Goal: Transaction & Acquisition: Purchase product/service

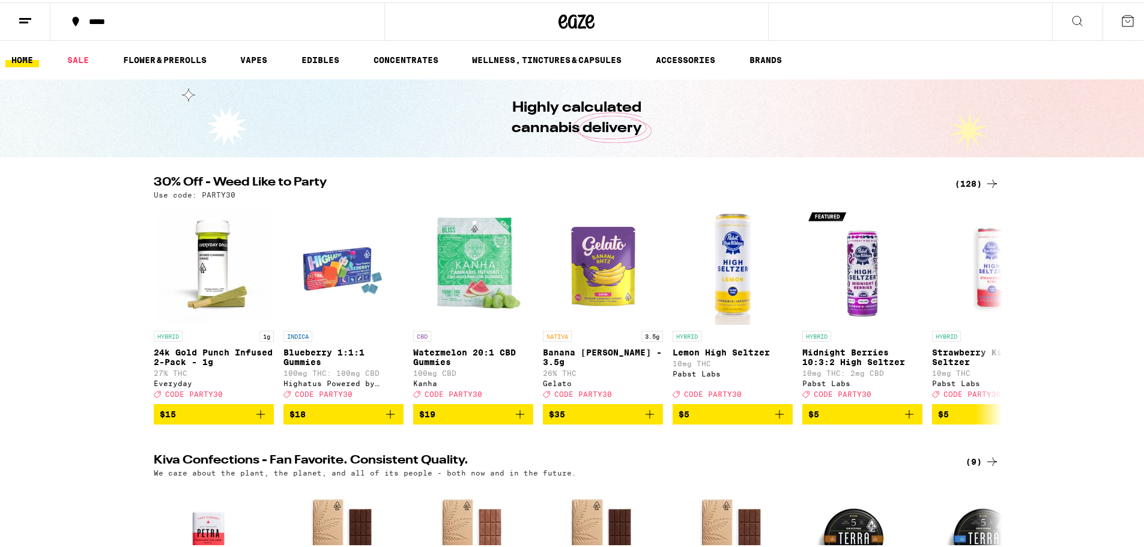
click at [93, 20] on div "*****" at bounding box center [223, 19] width 281 height 8
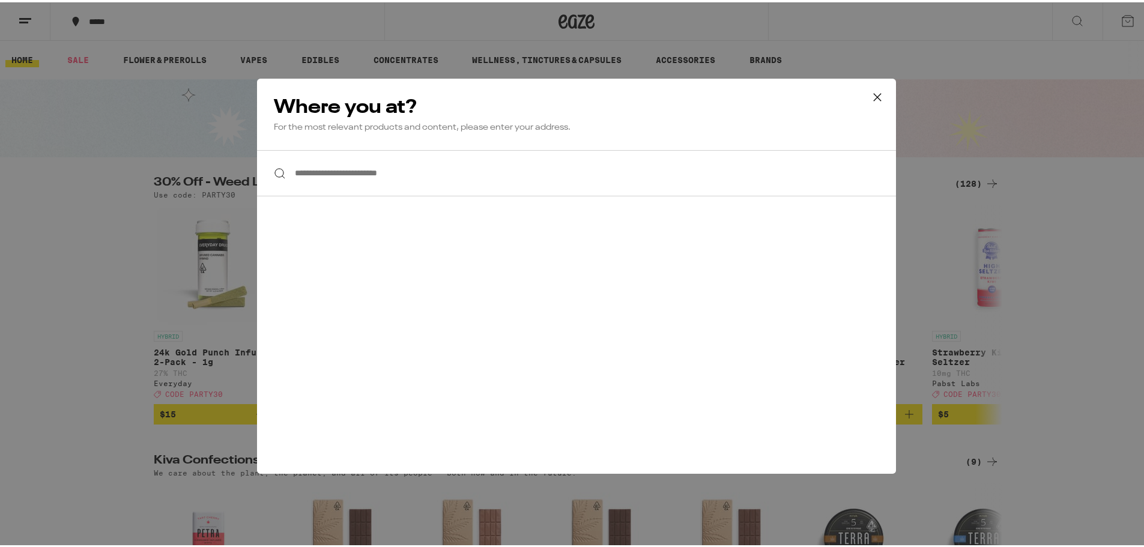
click at [362, 169] on input "**********" at bounding box center [576, 171] width 639 height 46
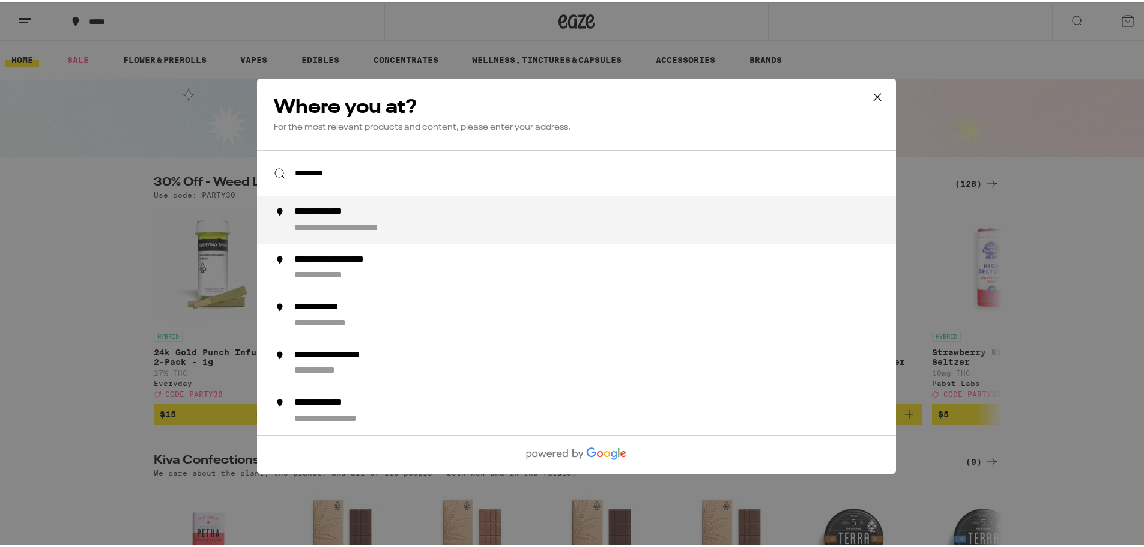
click at [359, 218] on div "**********" at bounding box center [600, 218] width 613 height 29
type input "**********"
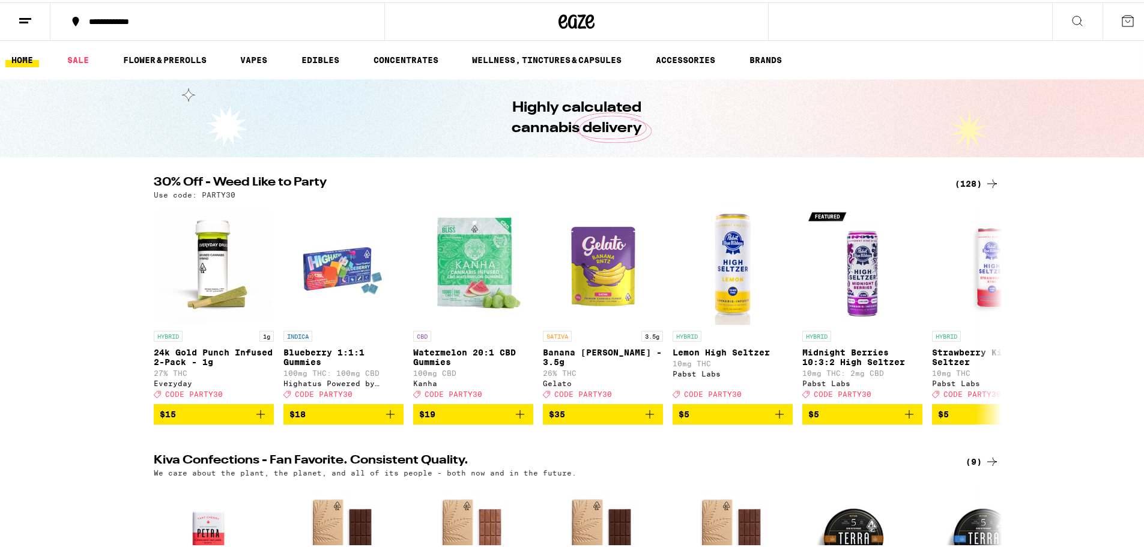
click at [971, 184] on div "(128)" at bounding box center [977, 181] width 44 height 14
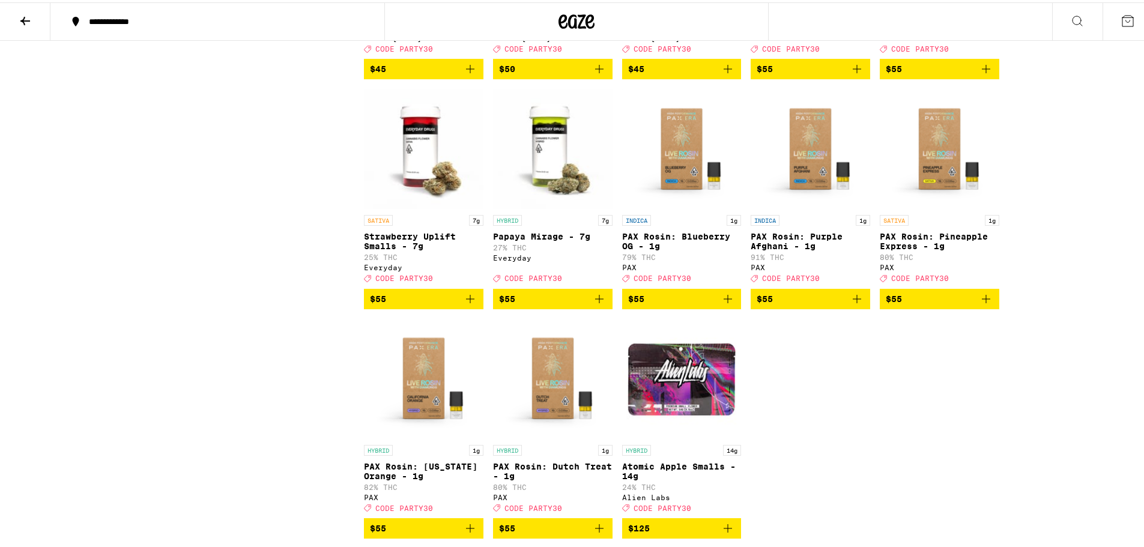
scroll to position [5587, 0]
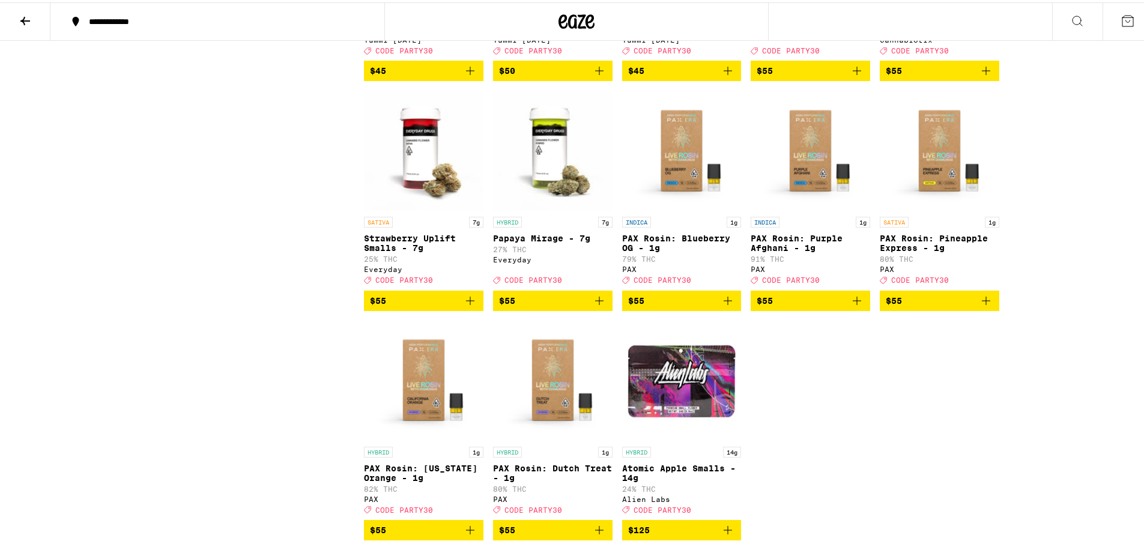
drag, startPoint x: 677, startPoint y: 170, endPoint x: 1135, endPoint y: 150, distance: 458.8
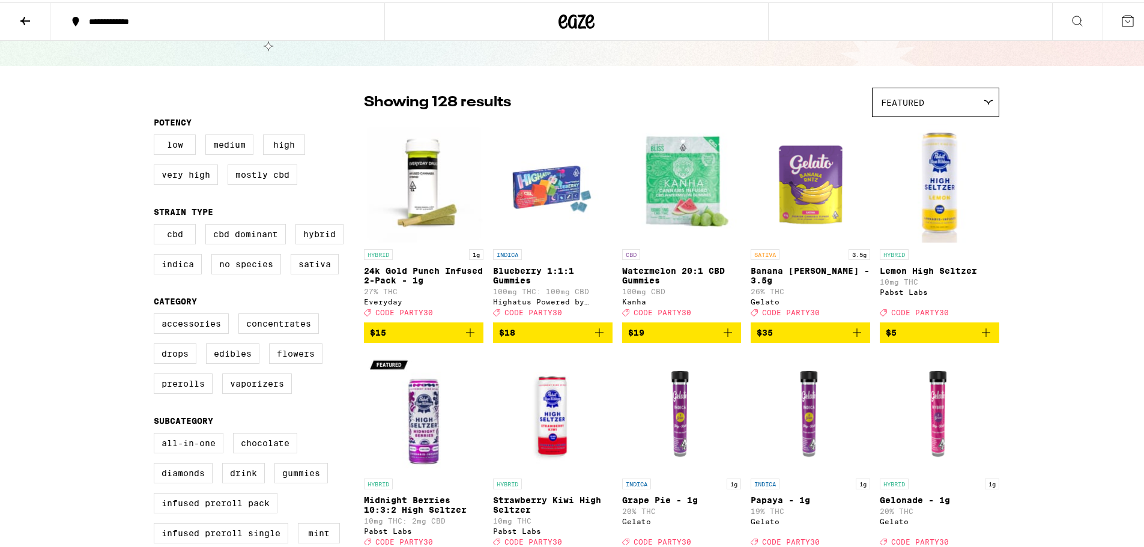
scroll to position [0, 0]
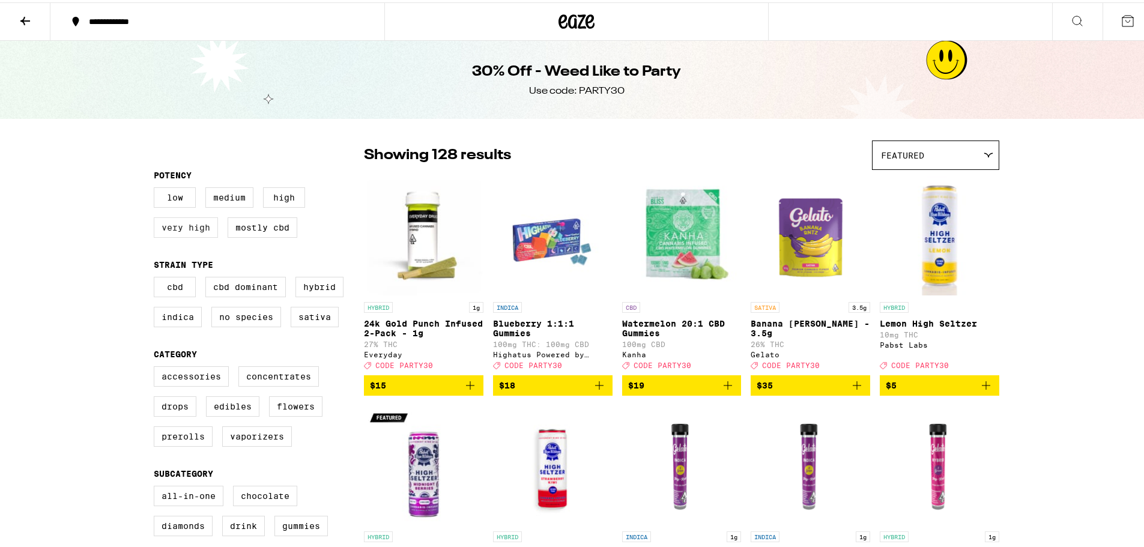
click at [185, 228] on label "Very High" at bounding box center [186, 225] width 64 height 20
click at [157, 187] on input "Very High" at bounding box center [156, 187] width 1 height 1
checkbox input "true"
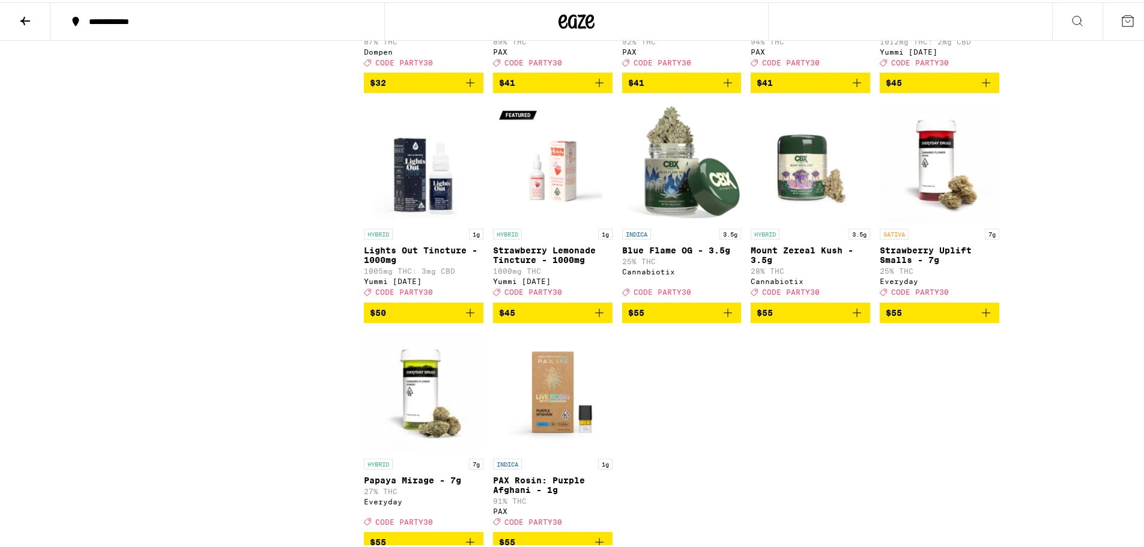
scroll to position [3244, 0]
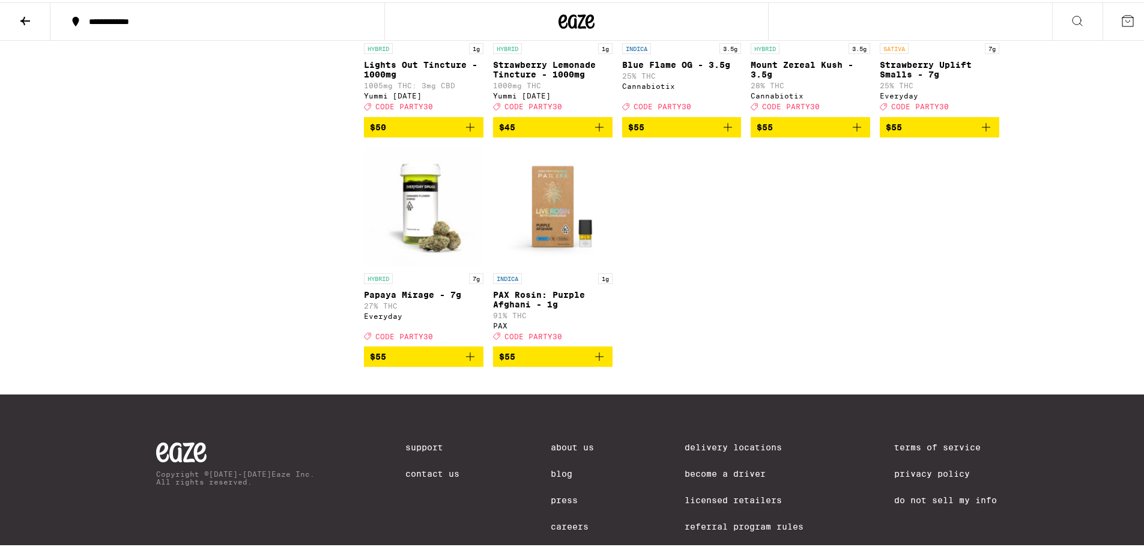
click at [387, 362] on span "$55" at bounding box center [424, 354] width 108 height 14
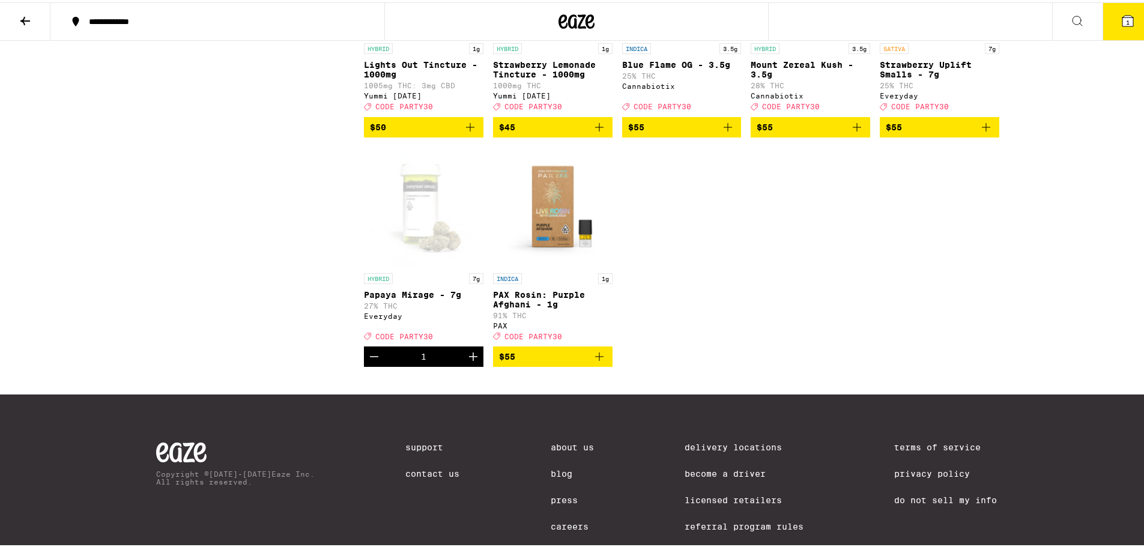
click at [1121, 24] on icon at bounding box center [1128, 18] width 14 height 14
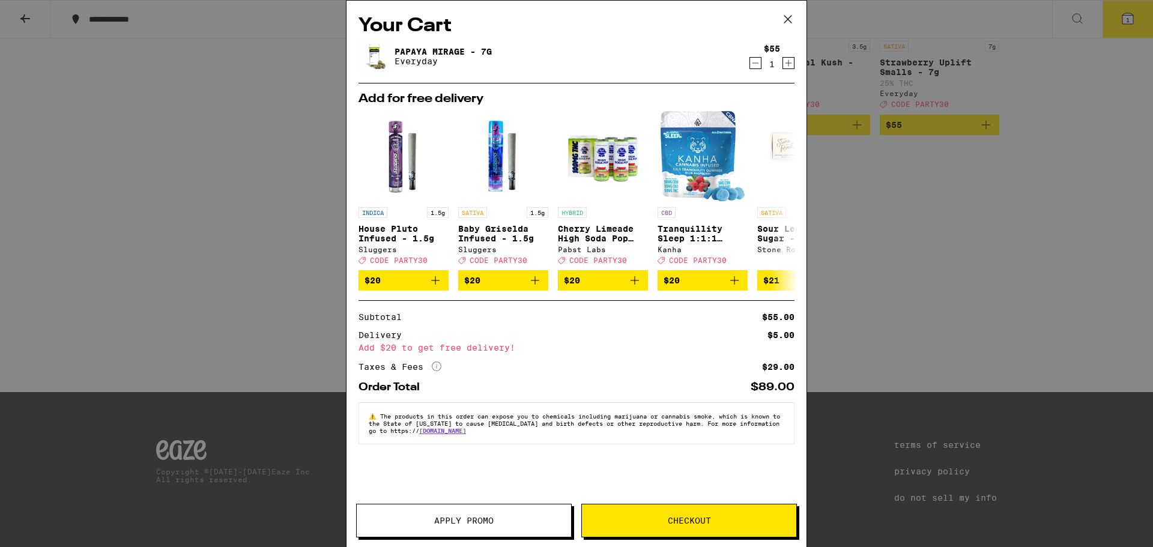
click at [482, 518] on span "Apply Promo" at bounding box center [463, 521] width 59 height 8
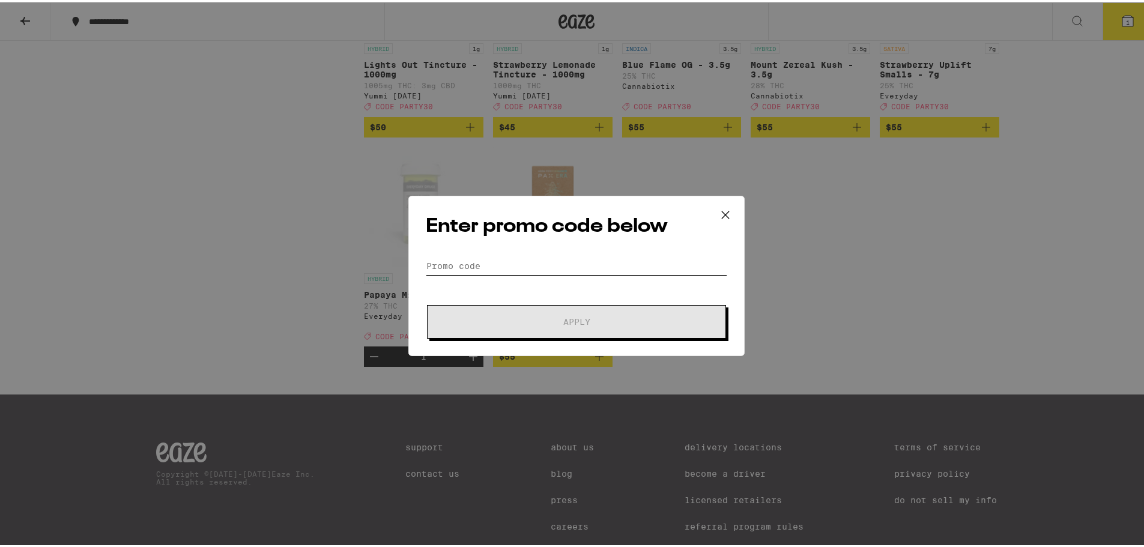
click at [554, 265] on input "Promo Code" at bounding box center [577, 264] width 302 height 18
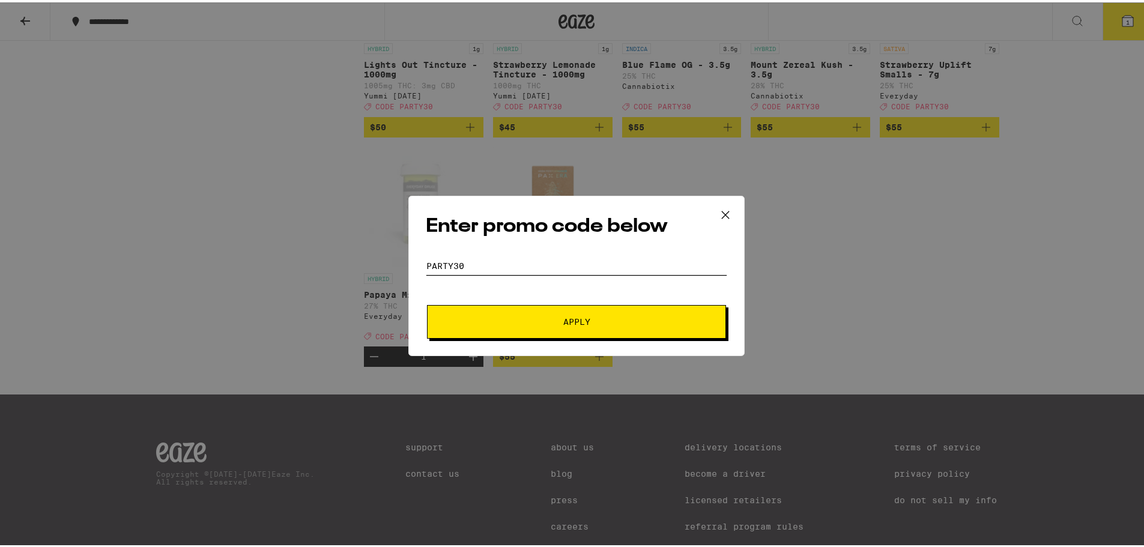
type input "Party30"
click at [427, 303] on button "Apply" at bounding box center [576, 320] width 299 height 34
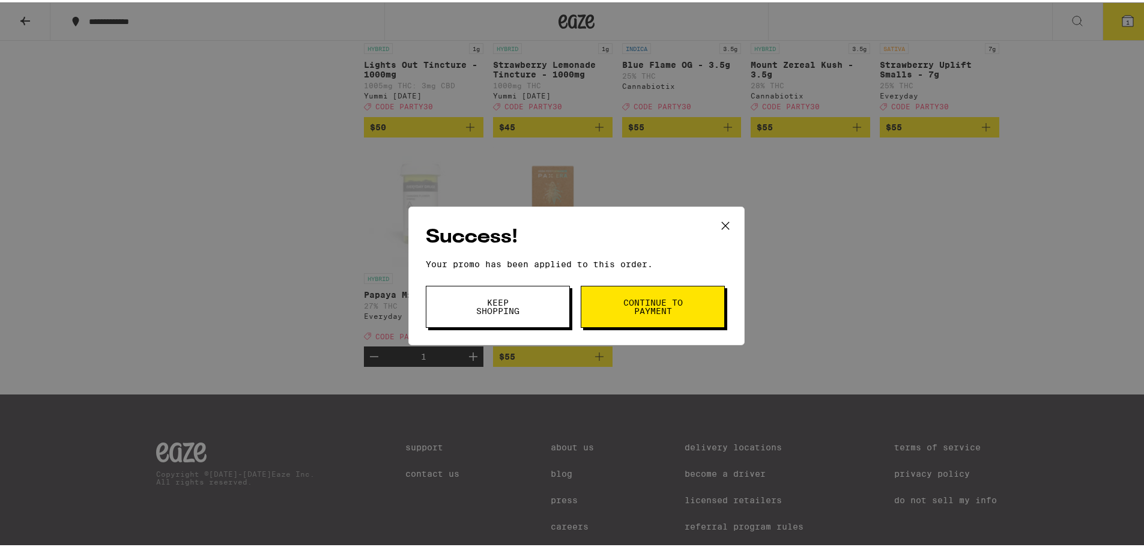
click at [648, 312] on span "Continue to payment" at bounding box center [652, 304] width 61 height 17
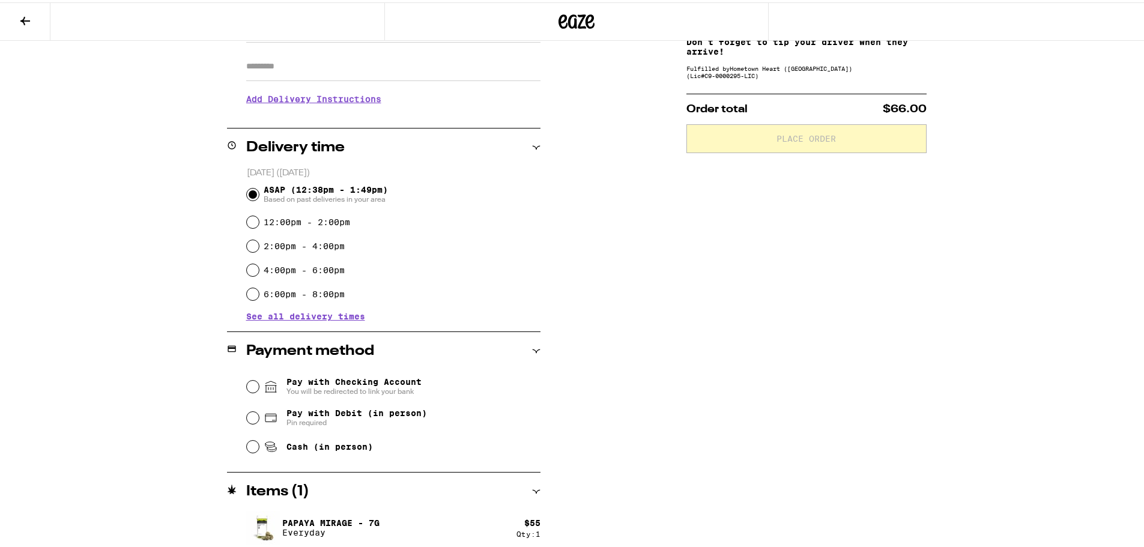
scroll to position [214, 0]
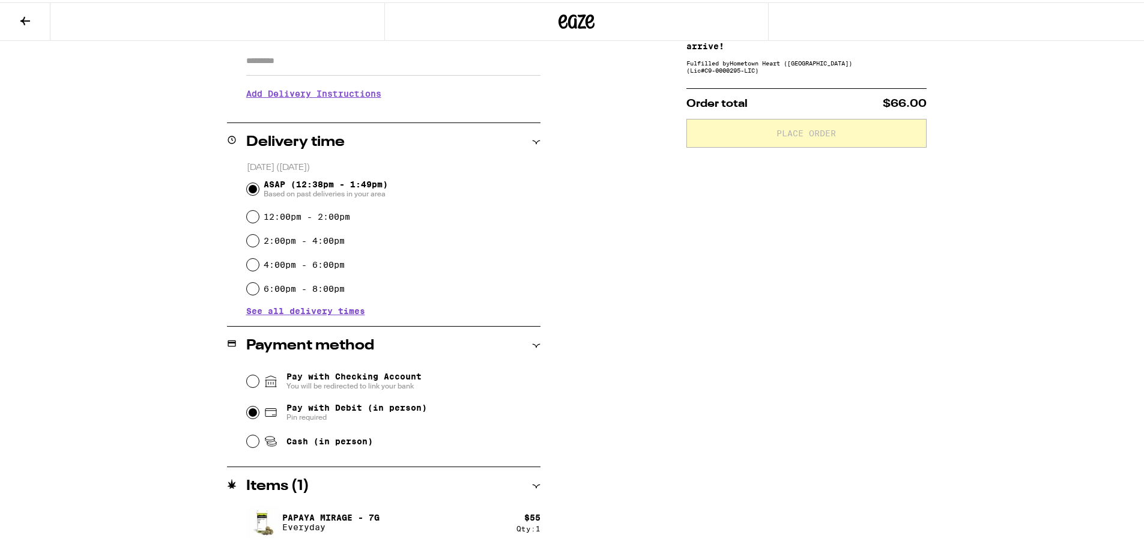
click at [249, 414] on input "Pay with Debit (in person) Pin required" at bounding box center [253, 410] width 12 height 12
radio input "true"
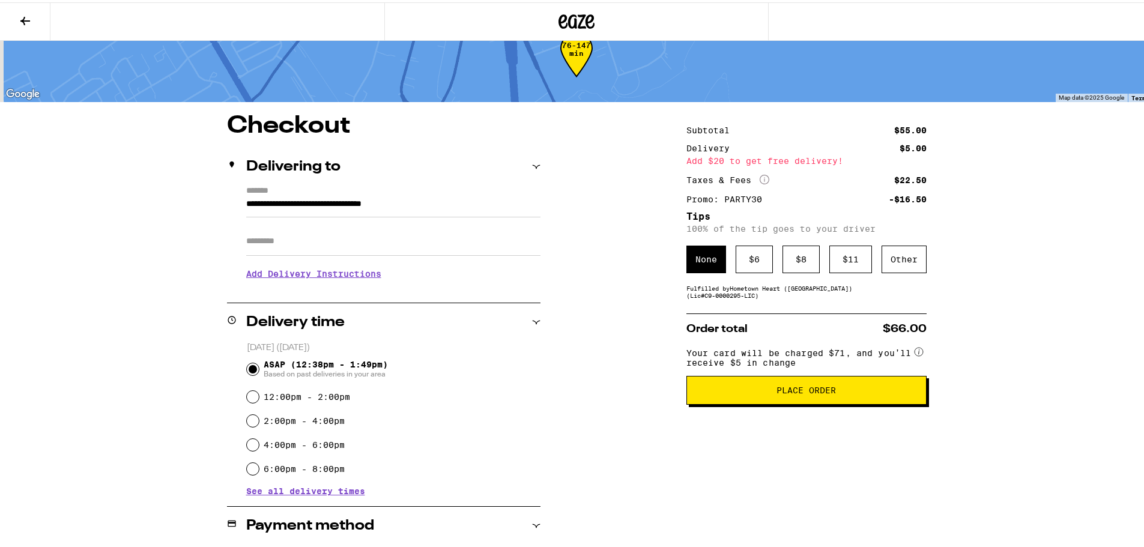
scroll to position [0, 0]
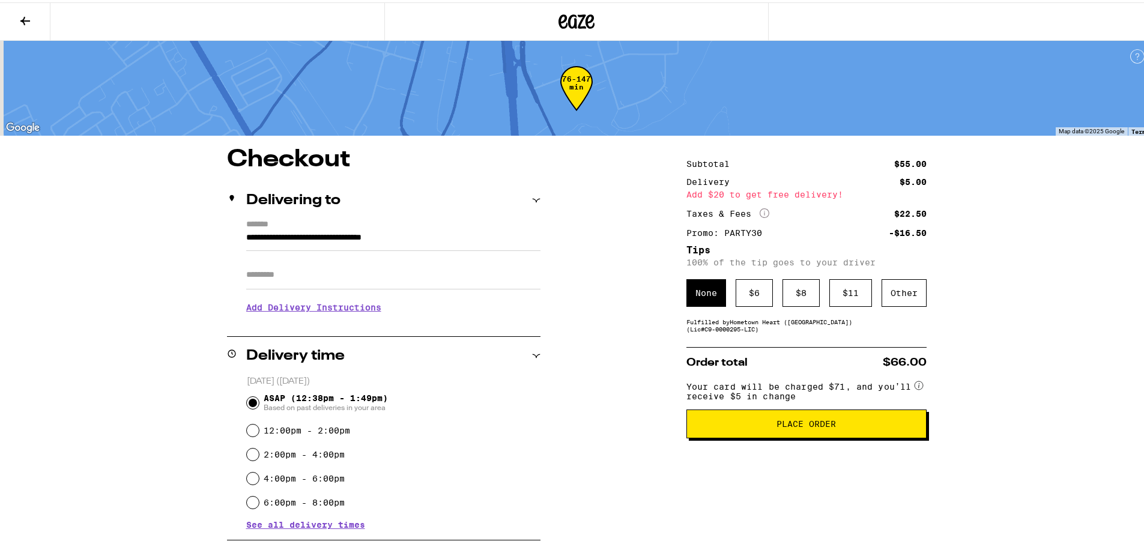
click at [334, 273] on input "Apt/Suite" at bounding box center [393, 272] width 294 height 29
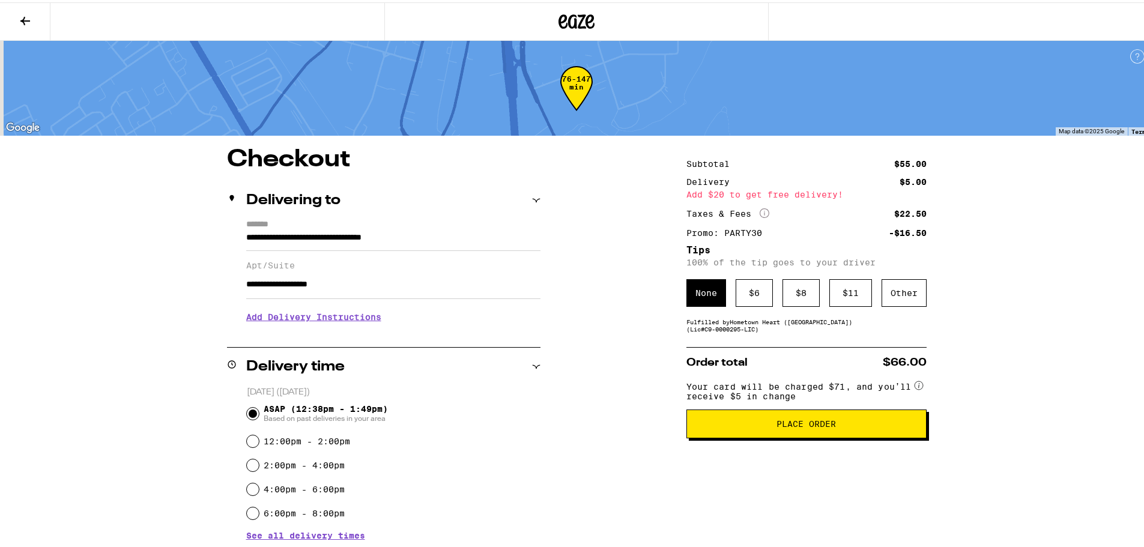
type input "**********"
click at [327, 323] on h3 "Add Delivery Instructions" at bounding box center [393, 315] width 294 height 28
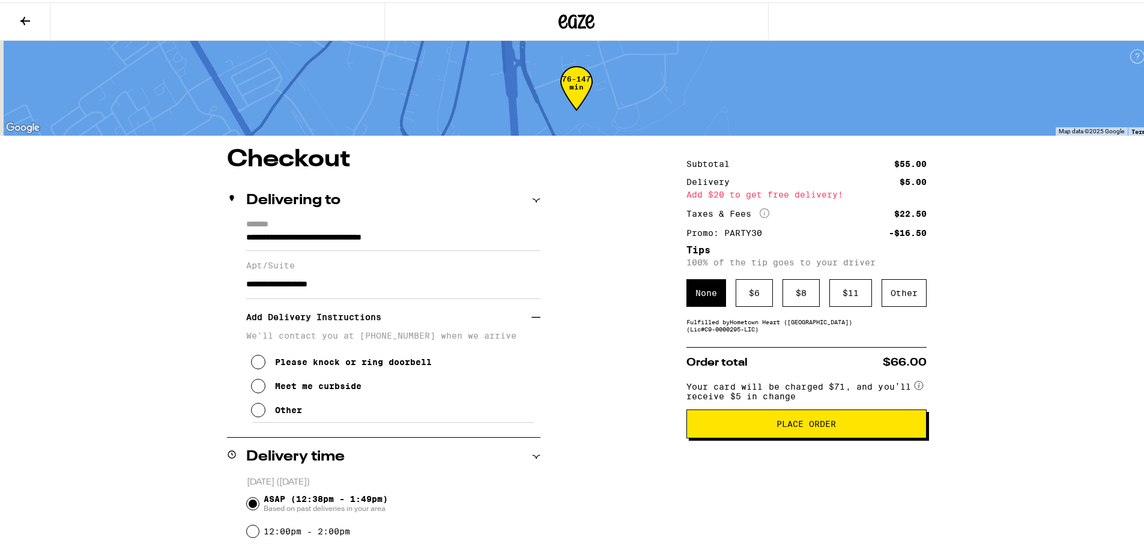
click at [251, 413] on icon at bounding box center [258, 408] width 14 height 14
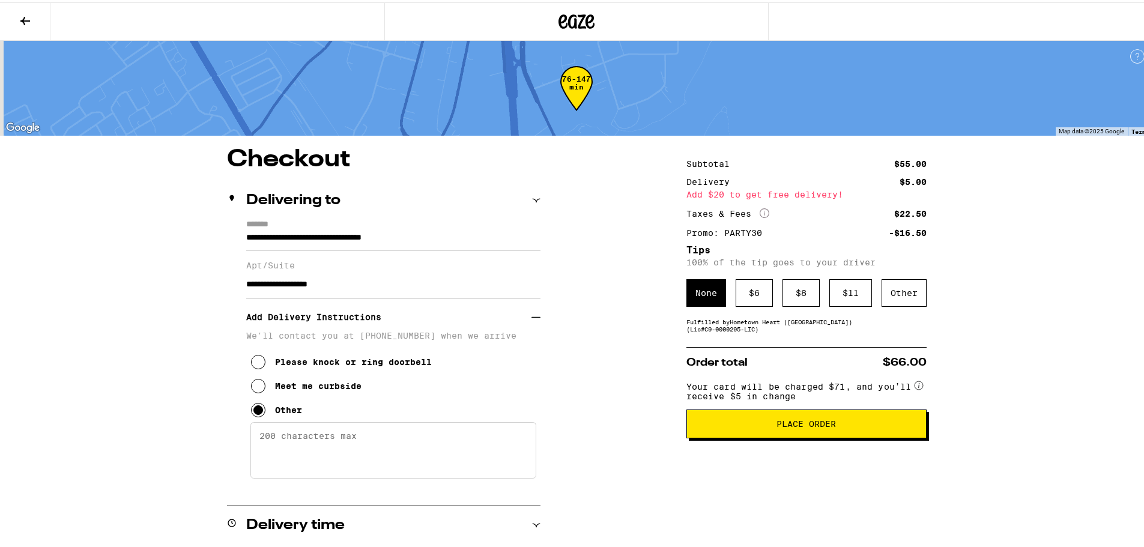
drag, startPoint x: 375, startPoint y: 449, endPoint x: 127, endPoint y: 409, distance: 250.7
click at [127, 409] on div "**********" at bounding box center [576, 465] width 1153 height 931
type textarea "Be sure to call me at 650-296-8149, and meet me outside"
click at [823, 426] on span "Place Order" at bounding box center [806, 422] width 59 height 8
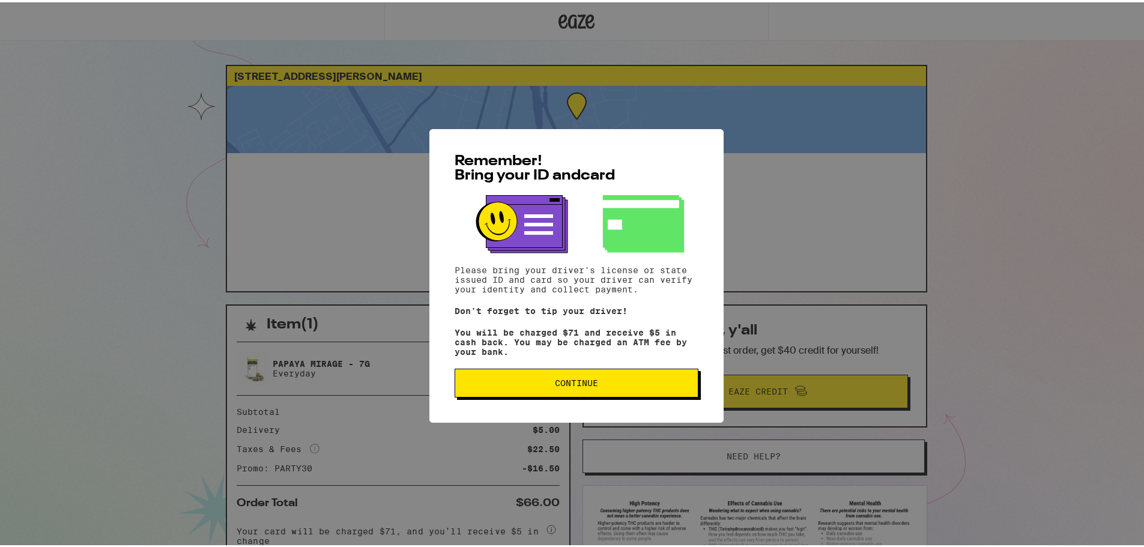
click at [522, 381] on span "Continue" at bounding box center [576, 381] width 223 height 8
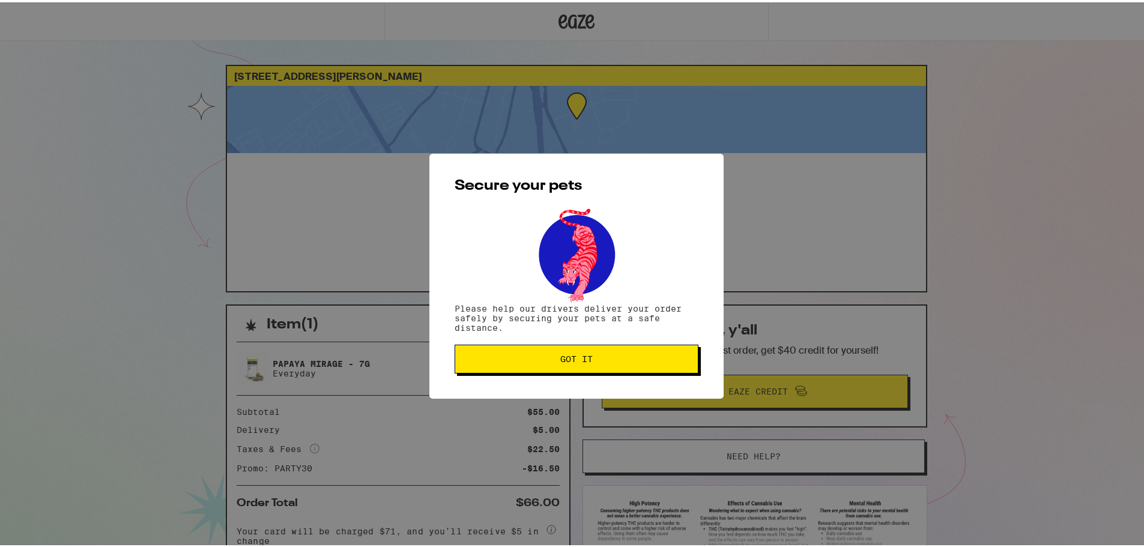
click at [548, 361] on span "Got it" at bounding box center [576, 357] width 223 height 8
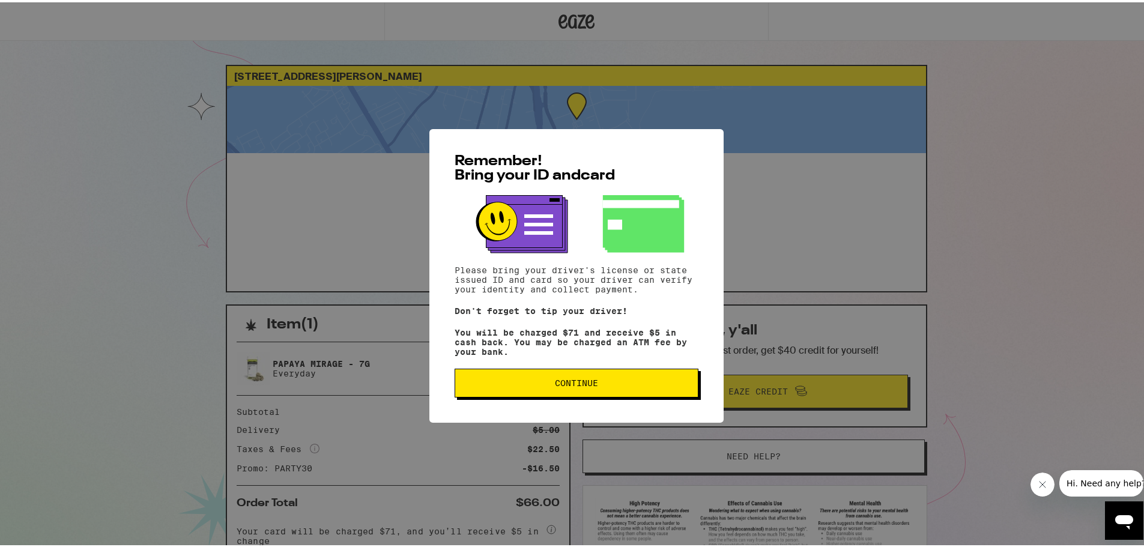
click at [581, 385] on span "Continue" at bounding box center [576, 381] width 43 height 8
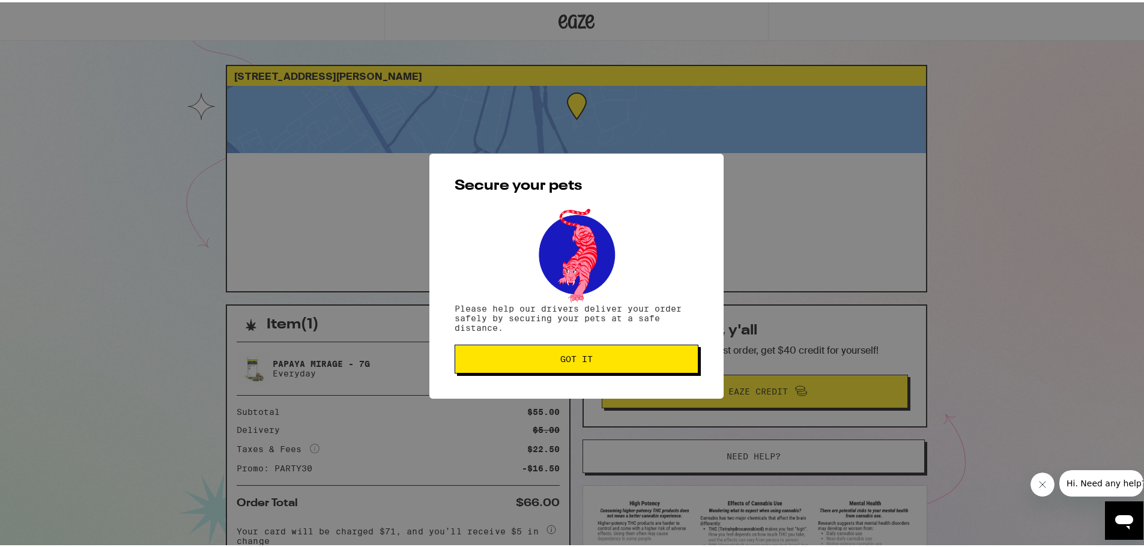
click at [576, 354] on span "Got it" at bounding box center [576, 357] width 32 height 8
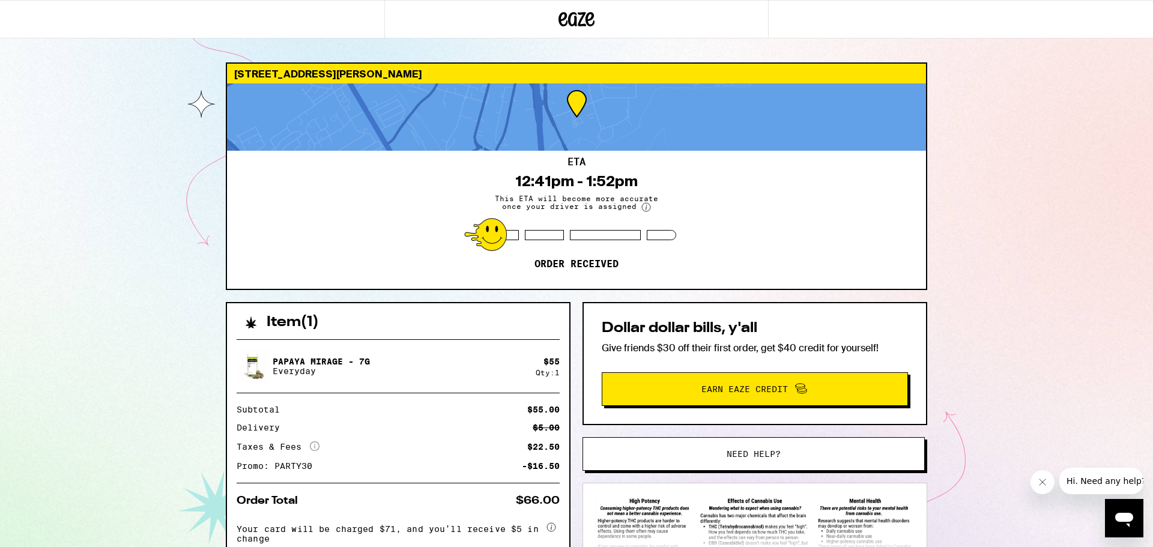
click at [318, 360] on p "Papaya Mirage - 7g" at bounding box center [321, 362] width 97 height 10
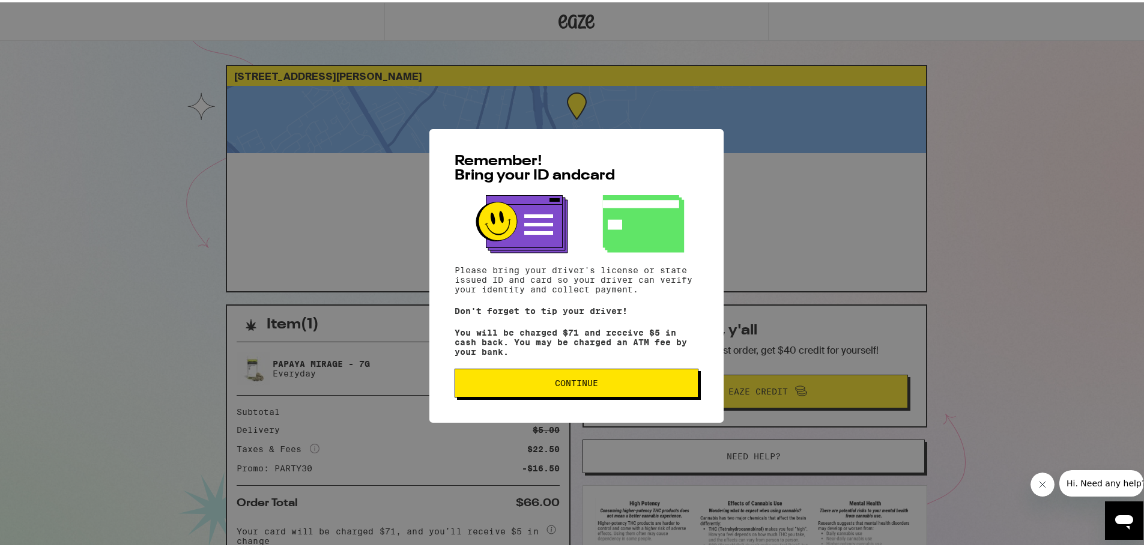
click at [612, 384] on span "Continue" at bounding box center [576, 381] width 223 height 8
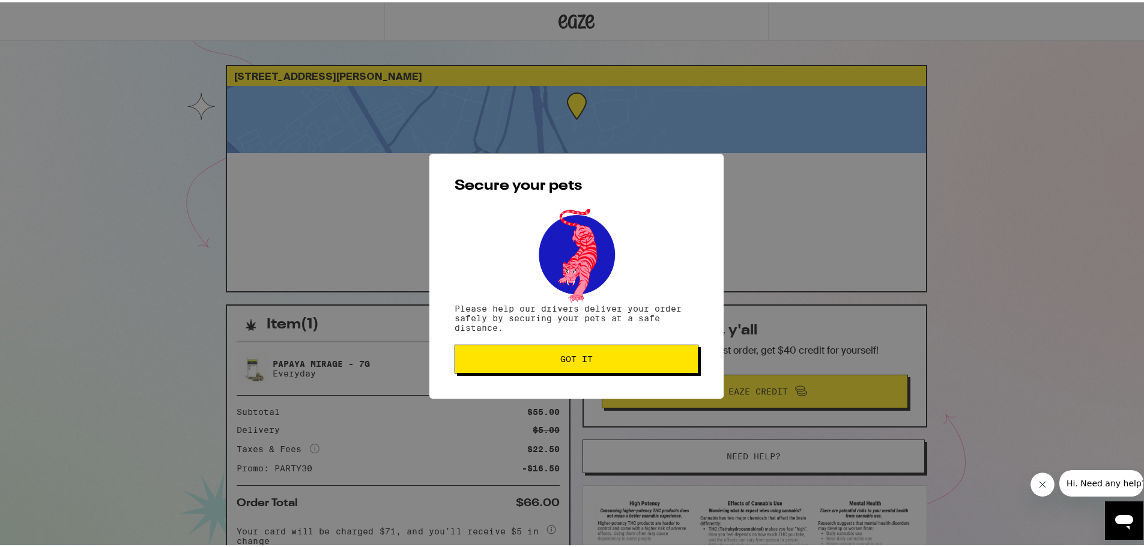
click at [603, 360] on span "Got it" at bounding box center [576, 357] width 223 height 8
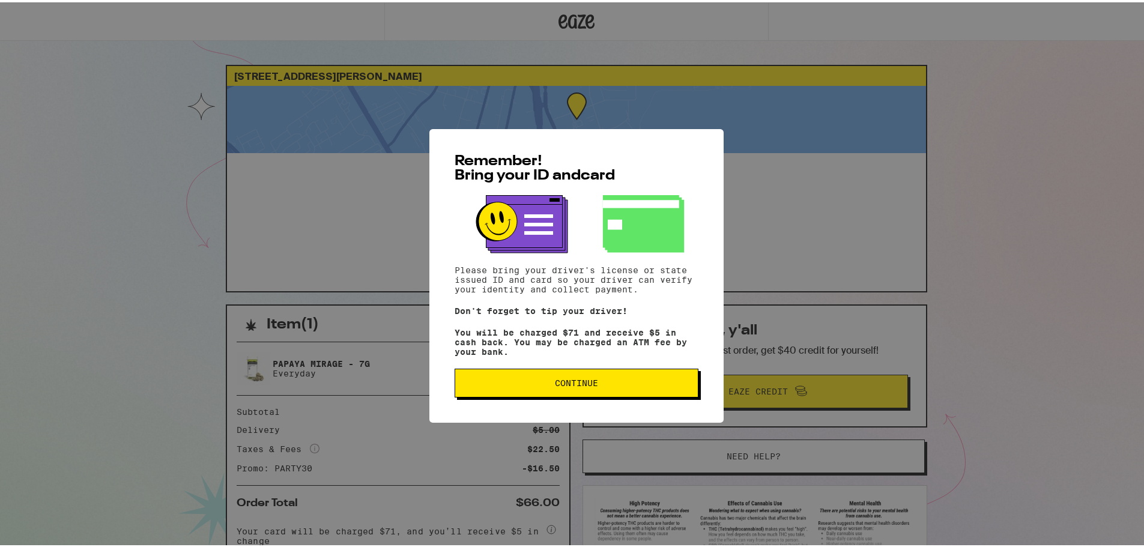
click at [607, 385] on span "Continue" at bounding box center [576, 381] width 223 height 8
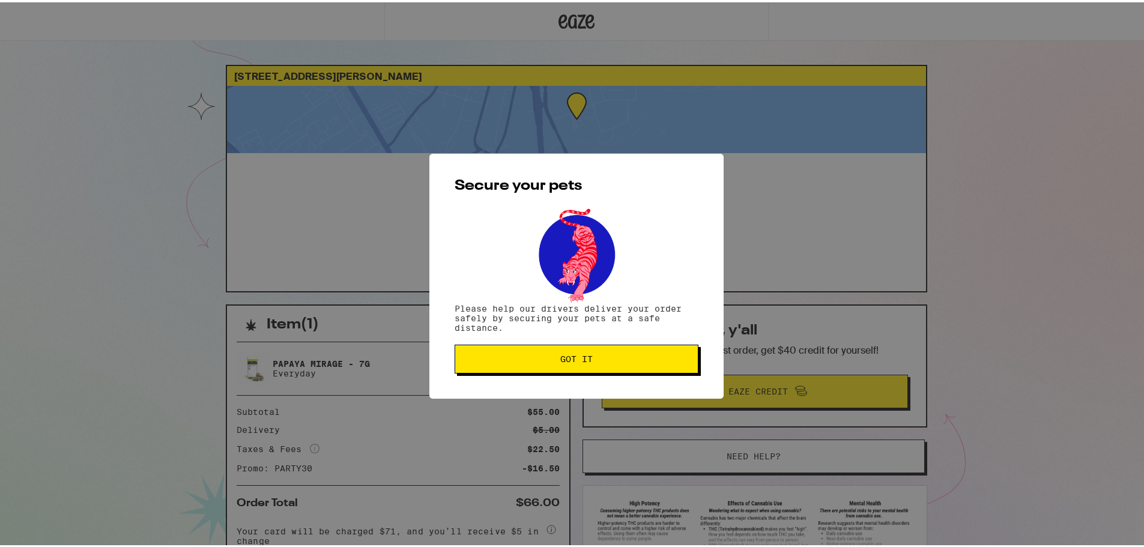
click at [594, 357] on span "Got it" at bounding box center [576, 357] width 223 height 8
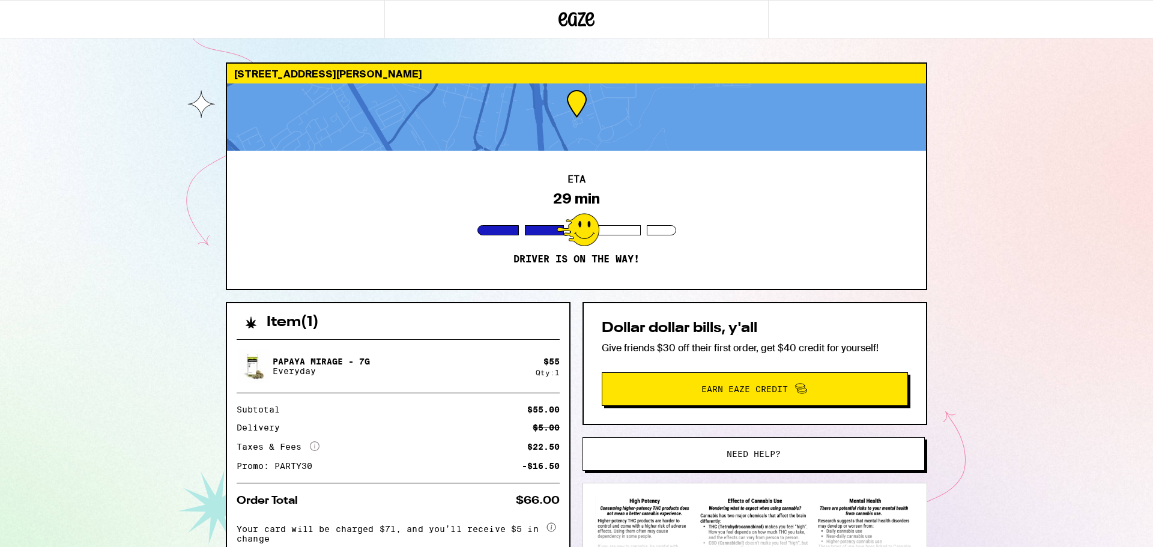
click at [571, 20] on icon at bounding box center [577, 19] width 36 height 22
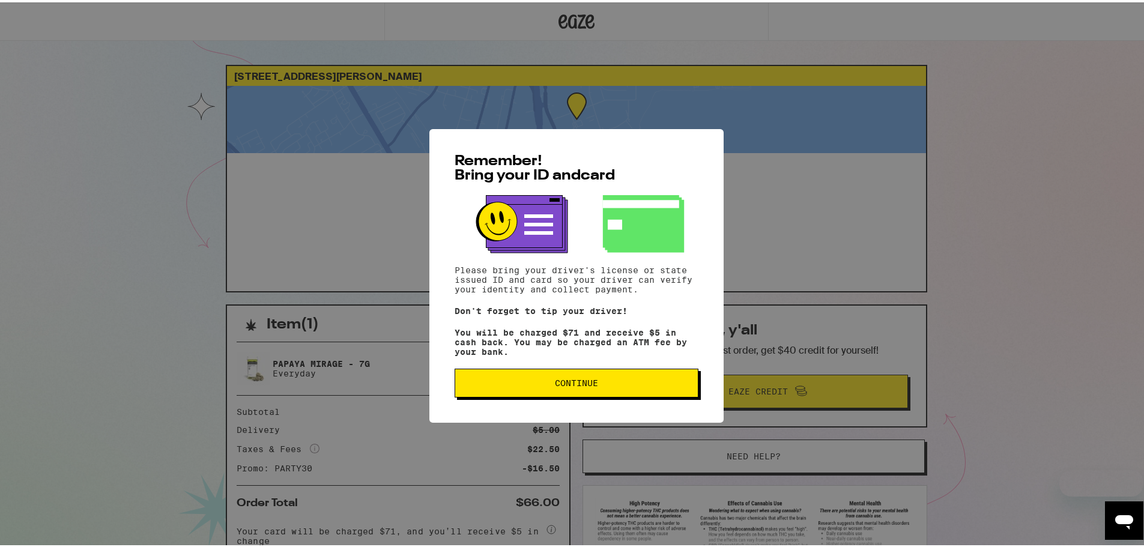
click at [613, 385] on span "Continue" at bounding box center [576, 381] width 223 height 8
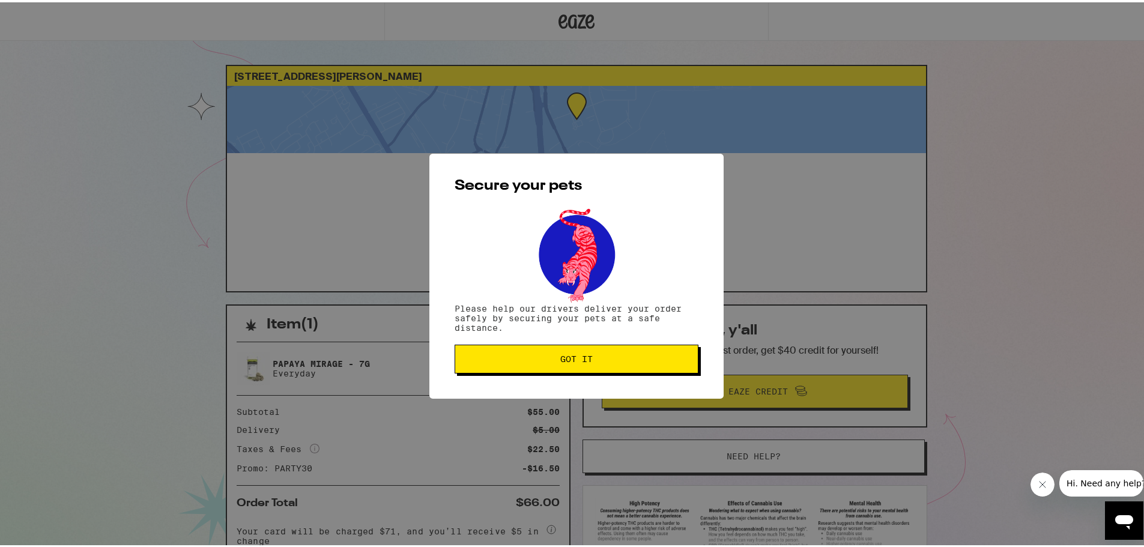
click at [601, 360] on span "Got it" at bounding box center [576, 357] width 223 height 8
click at [578, 369] on button "Got it" at bounding box center [577, 356] width 244 height 29
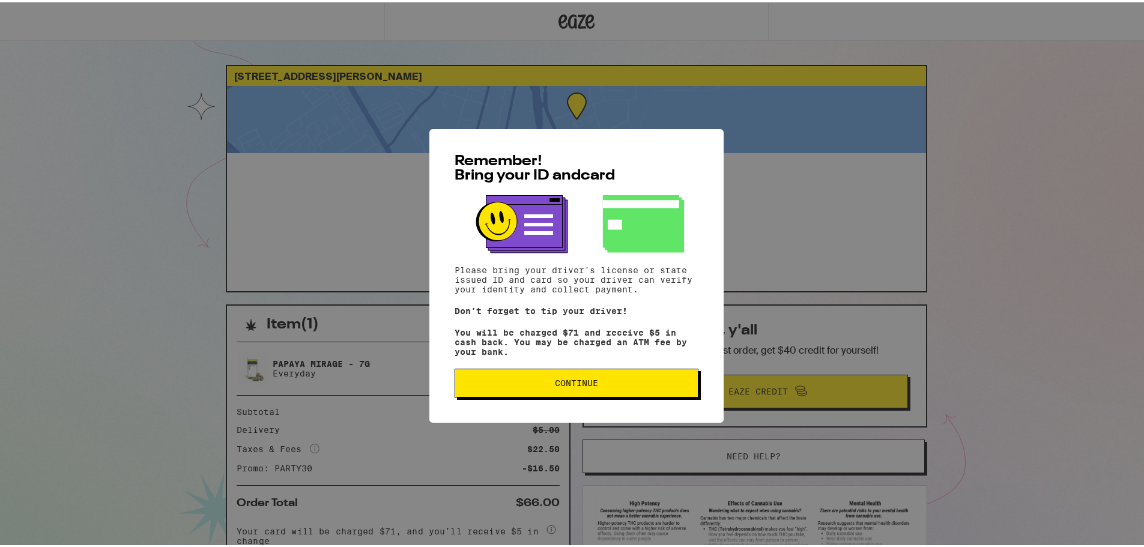
click at [570, 385] on span "Continue" at bounding box center [576, 381] width 43 height 8
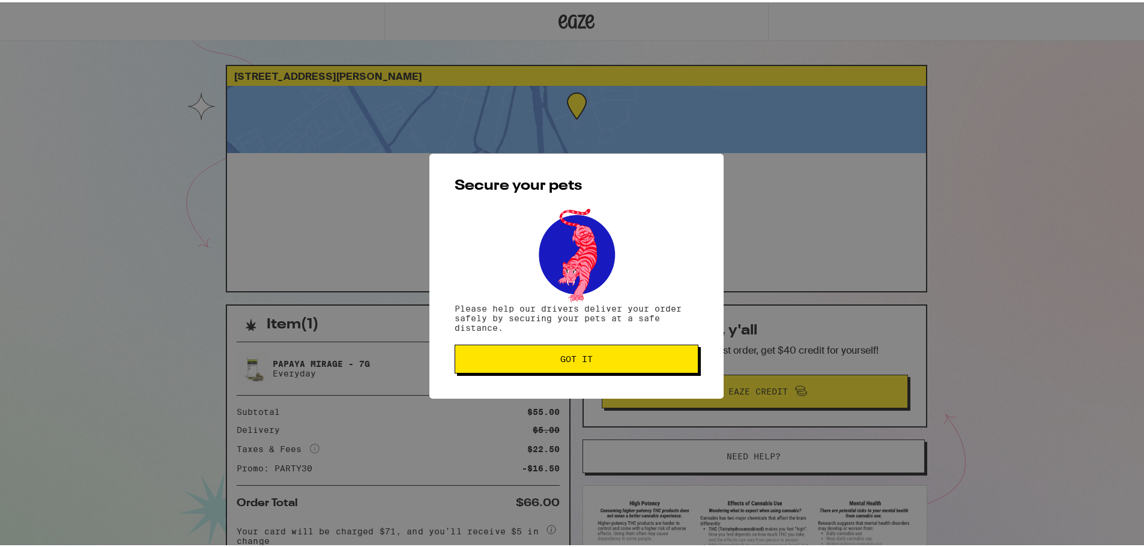
click at [573, 355] on span "Got it" at bounding box center [576, 357] width 32 height 8
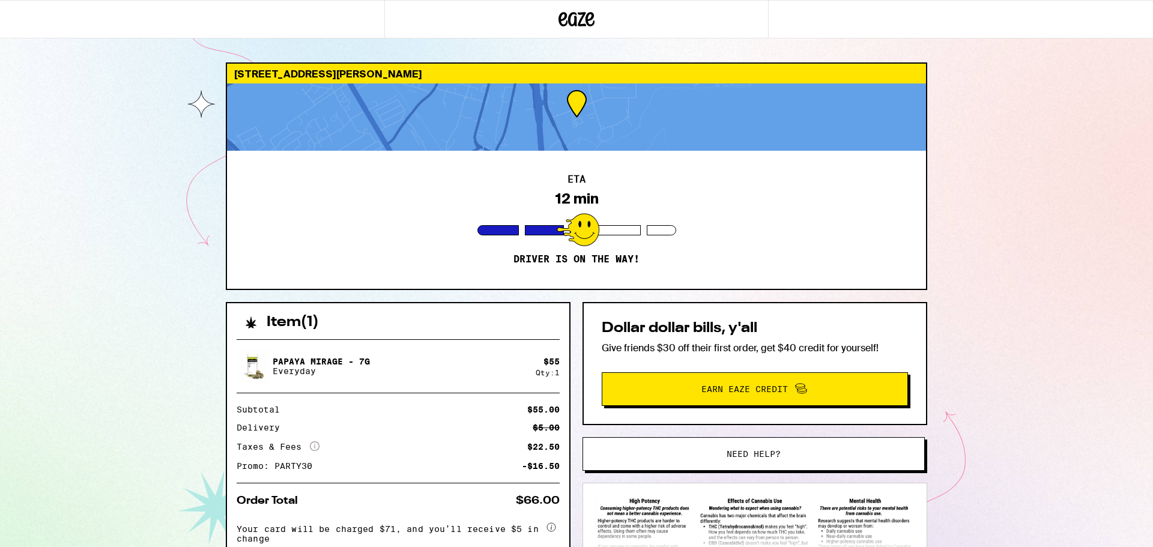
click at [577, 16] on icon at bounding box center [577, 19] width 36 height 22
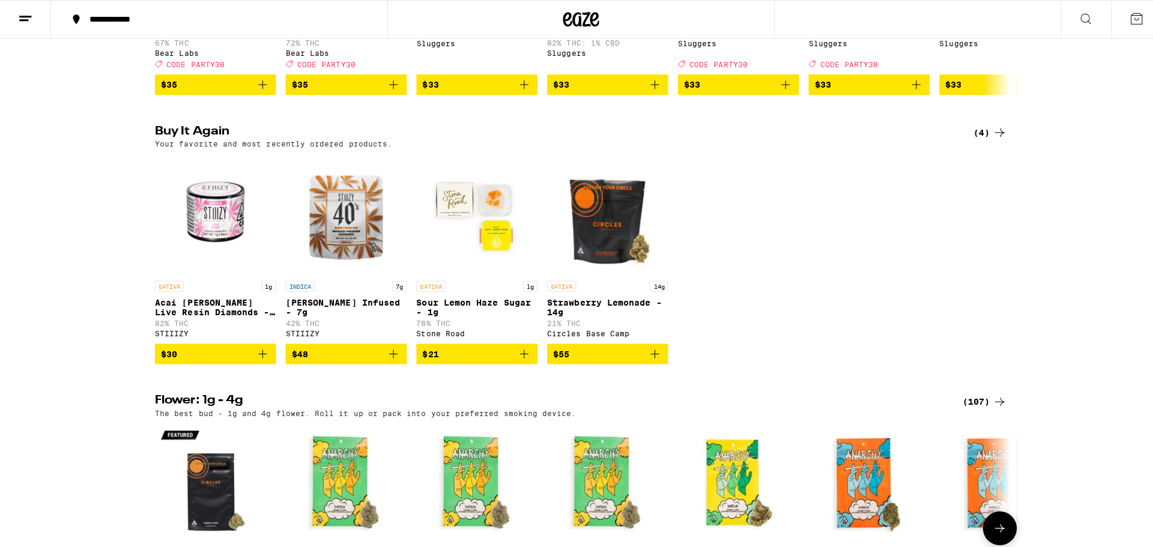
scroll to position [1141, 0]
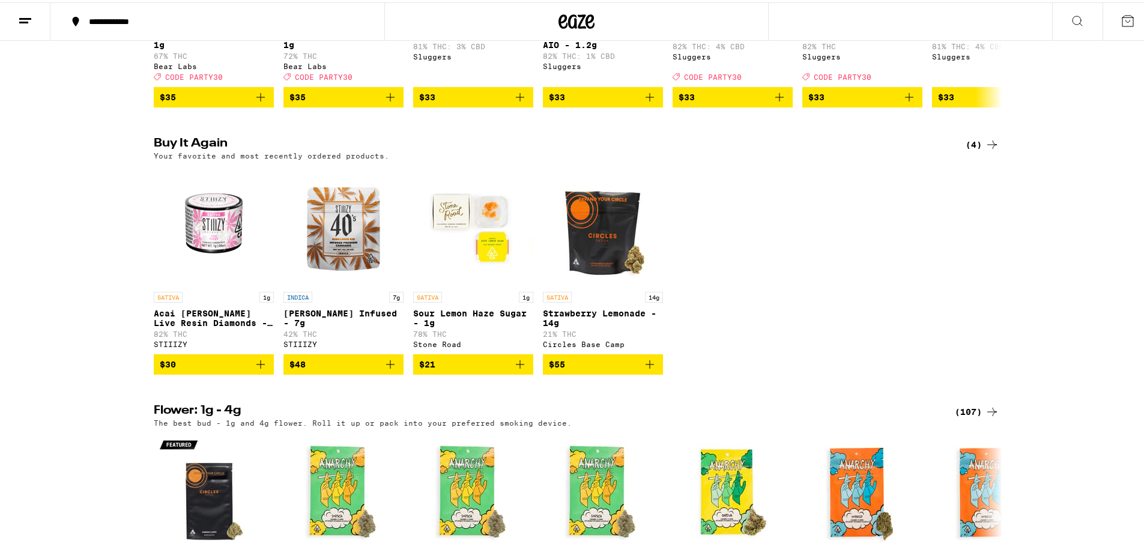
click at [330, 270] on img "Open page for King Louis XIII Infused - 7g from STIIIZY" at bounding box center [344, 223] width 120 height 120
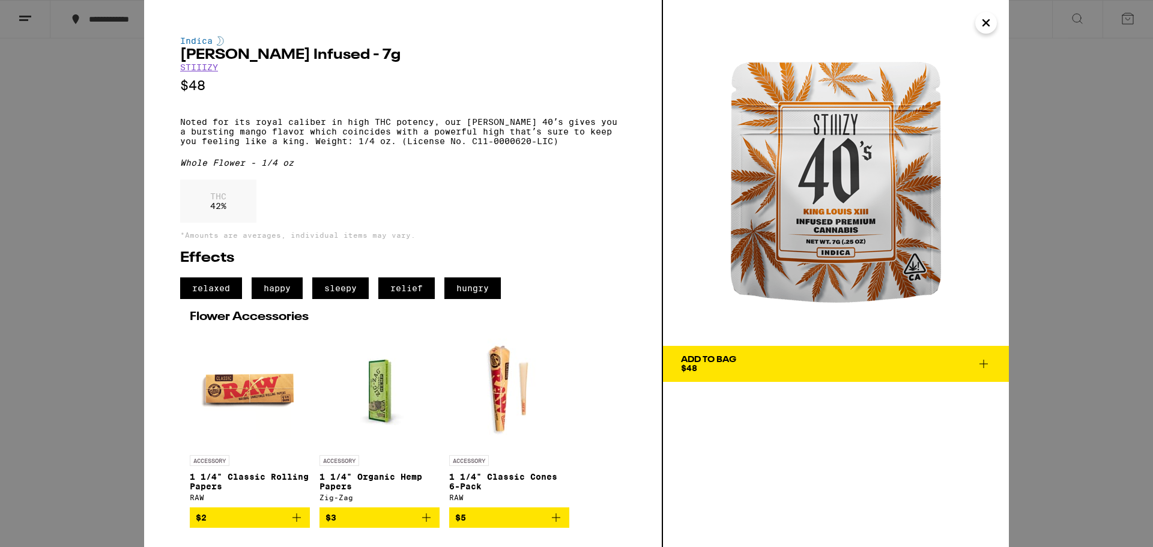
click at [985, 22] on icon "Close" at bounding box center [986, 23] width 6 height 6
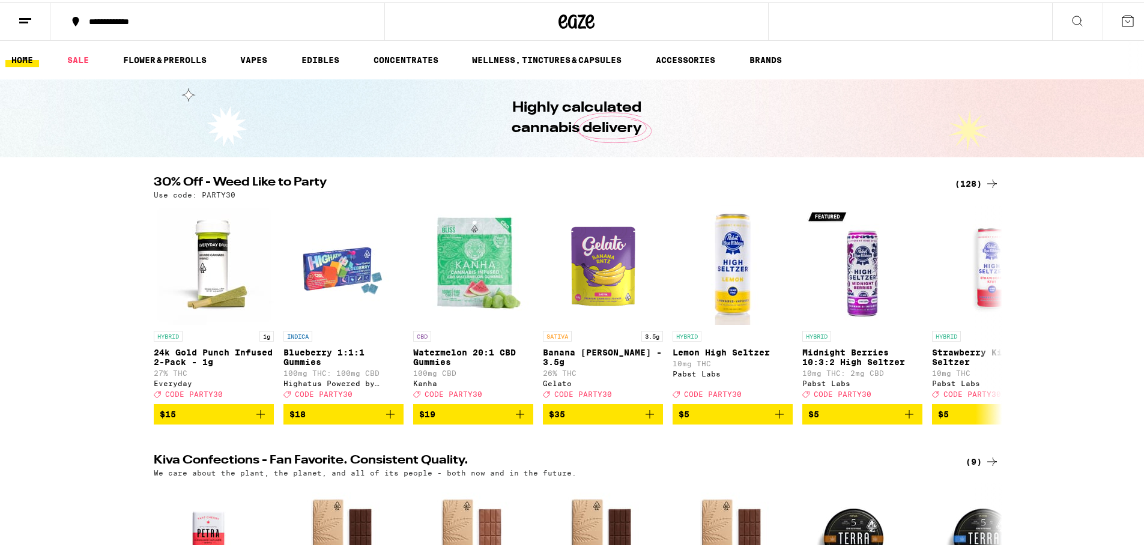
click at [1121, 17] on icon at bounding box center [1128, 18] width 14 height 14
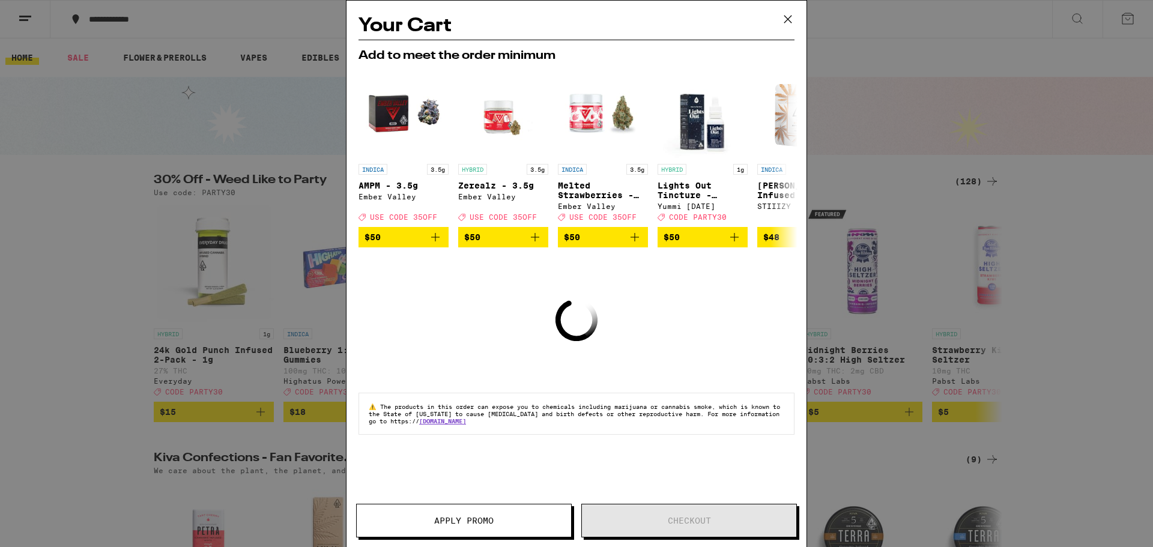
click at [788, 21] on icon at bounding box center [788, 19] width 18 height 18
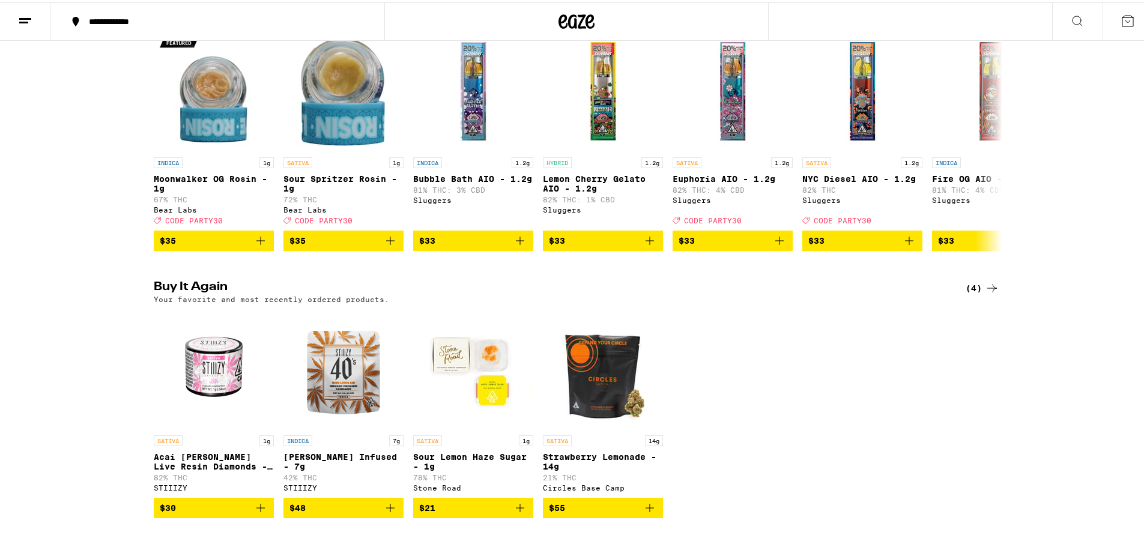
scroll to position [1141, 0]
